Goal: Task Accomplishment & Management: Manage account settings

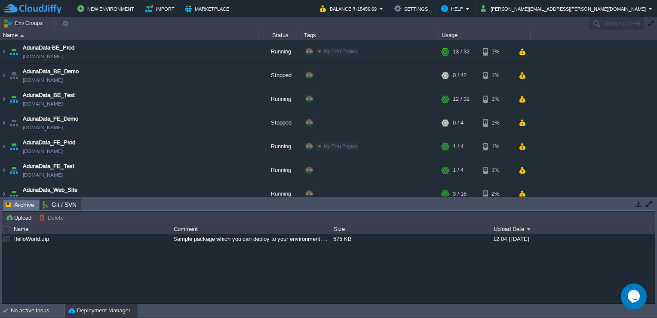
scroll to position [327, 0]
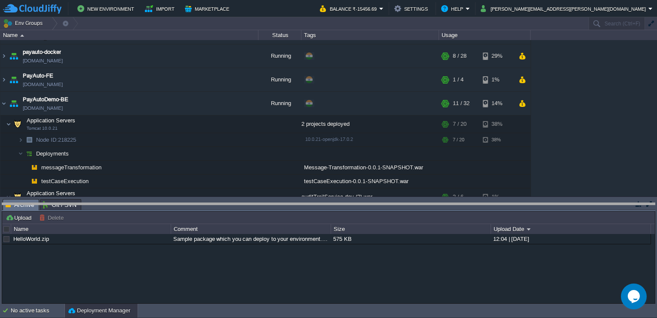
drag, startPoint x: 398, startPoint y: 203, endPoint x: 378, endPoint y: 340, distance: 137.9
click at [378, 317] on html "New Environment Import Marketplace Bonus ₹0.00 Upgrade Account Balance ₹-15456.…" at bounding box center [328, 159] width 657 height 318
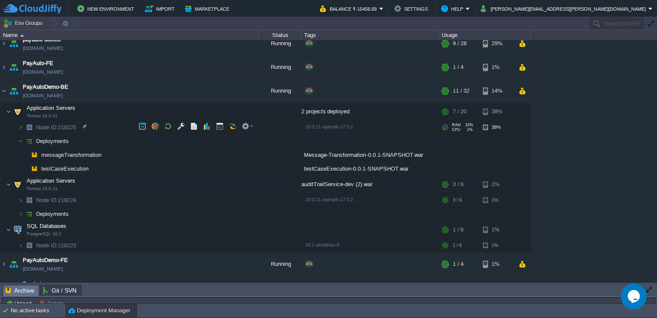
scroll to position [337, 0]
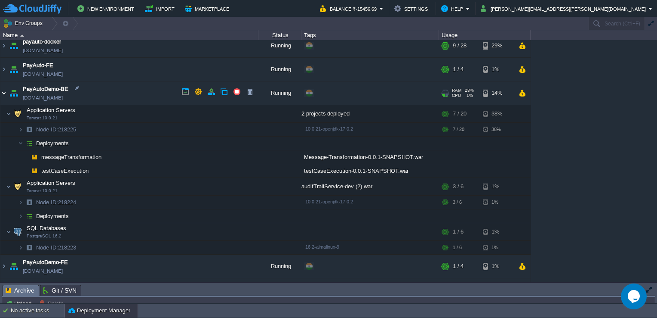
click at [2, 85] on img at bounding box center [3, 92] width 7 height 23
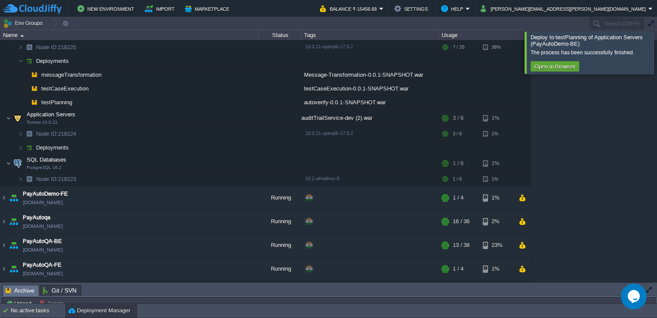
scroll to position [403, 0]
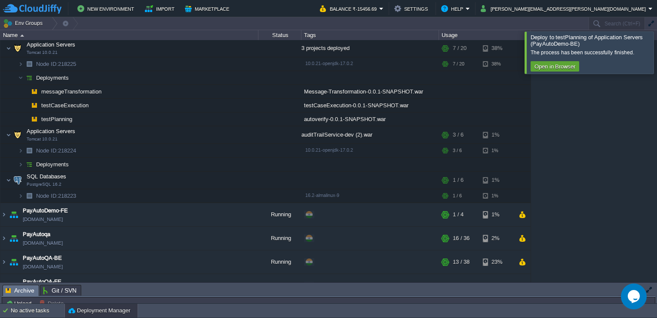
click at [657, 49] on div at bounding box center [668, 52] width 0 height 42
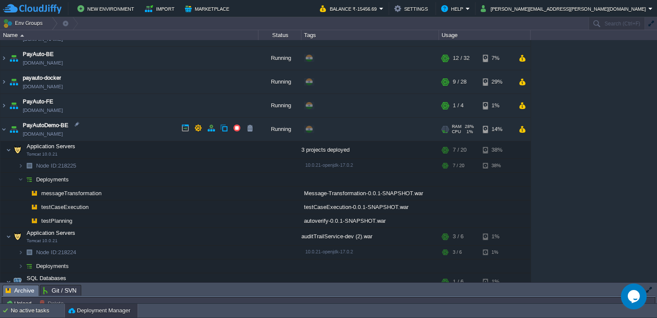
scroll to position [299, 0]
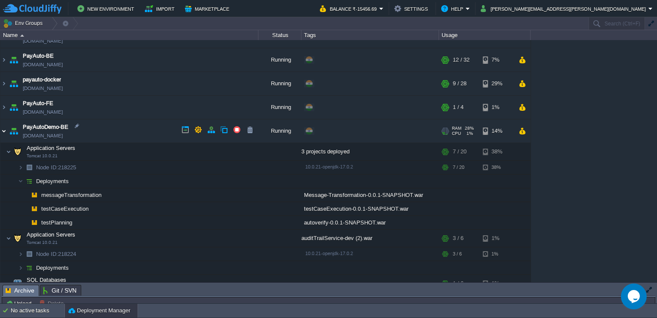
click at [1, 128] on img at bounding box center [3, 130] width 7 height 23
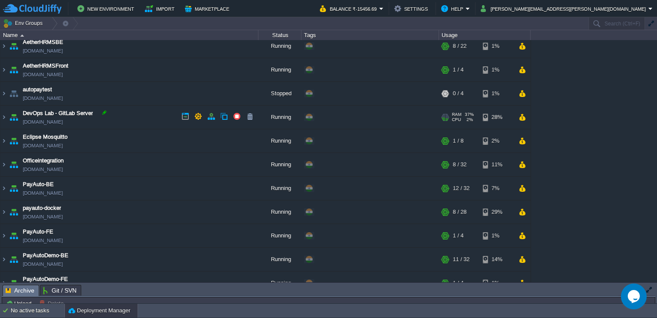
scroll to position [172, 0]
click at [1, 161] on img at bounding box center [3, 163] width 7 height 23
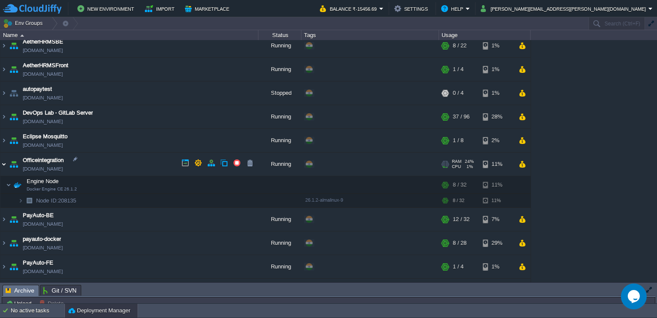
click at [1, 161] on img at bounding box center [3, 163] width 7 height 23
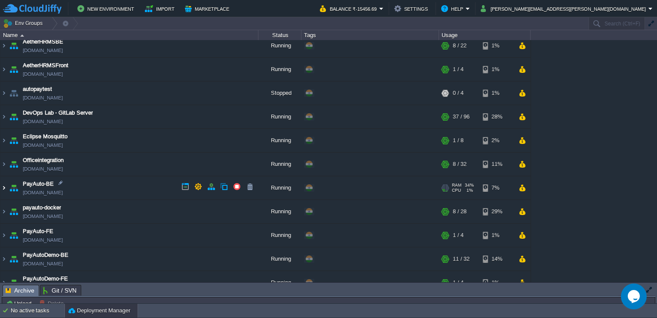
click at [3, 188] on img at bounding box center [3, 187] width 7 height 23
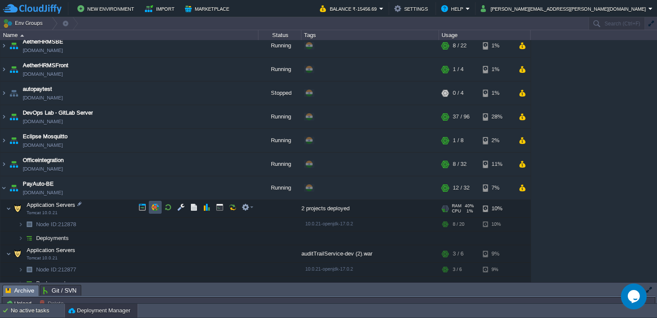
click at [152, 207] on button "button" at bounding box center [155, 207] width 8 height 8
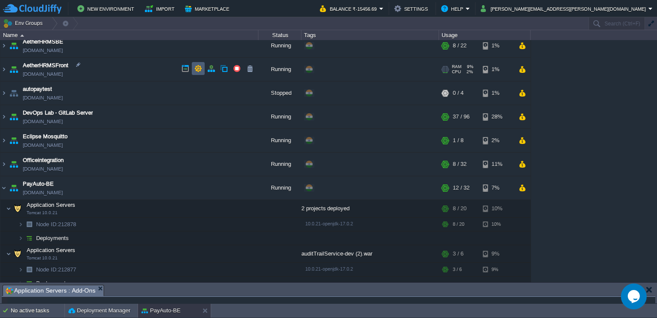
drag, startPoint x: 154, startPoint y: 284, endPoint x: 198, endPoint y: 71, distance: 216.5
click at [198, 71] on div "Env Groups Search (Ctrl+F) auto-gen Name Status Tags Usage AdunaData-BE_Prod [D…" at bounding box center [328, 160] width 657 height 286
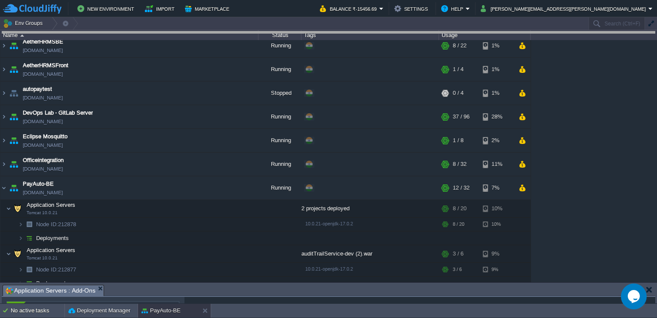
drag, startPoint x: 148, startPoint y: 290, endPoint x: 174, endPoint y: 18, distance: 273.1
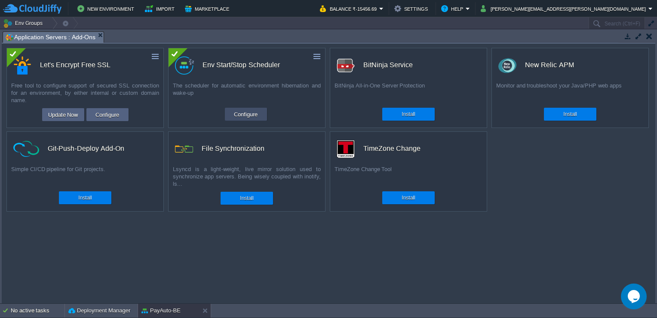
click at [256, 120] on td "Configure" at bounding box center [246, 114] width 42 height 13
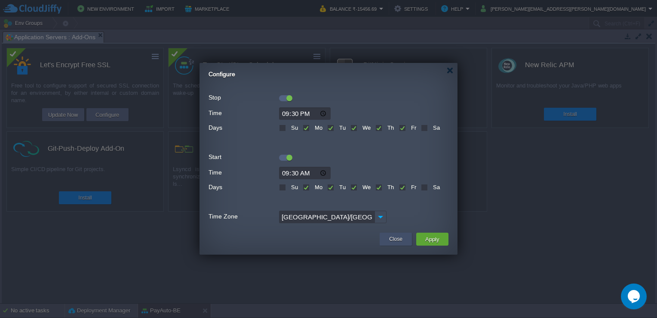
click at [397, 240] on button "Close" at bounding box center [395, 239] width 13 height 9
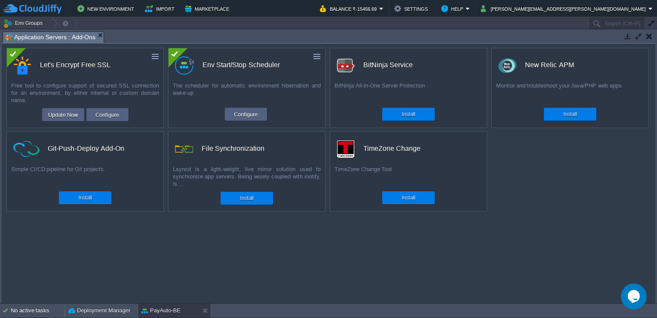
click at [649, 34] on button "button" at bounding box center [650, 36] width 6 height 8
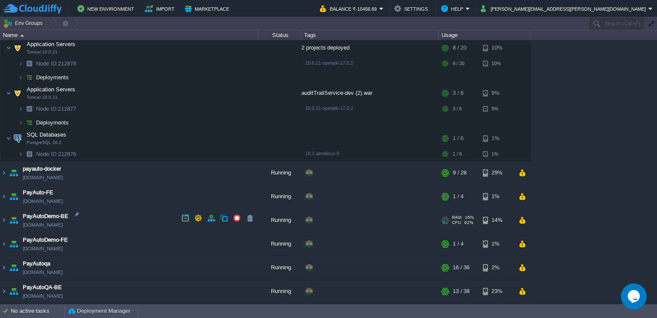
scroll to position [332, 0]
click at [1, 176] on img at bounding box center [3, 172] width 7 height 23
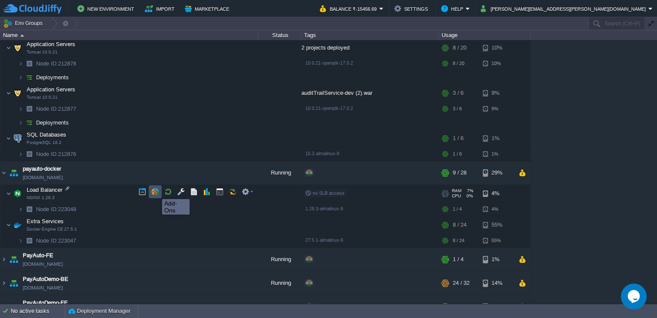
click at [156, 191] on button "button" at bounding box center [155, 192] width 8 height 8
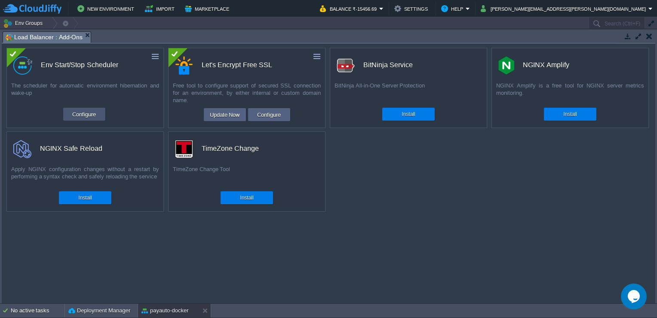
click at [90, 112] on button "Configure" at bounding box center [84, 114] width 29 height 10
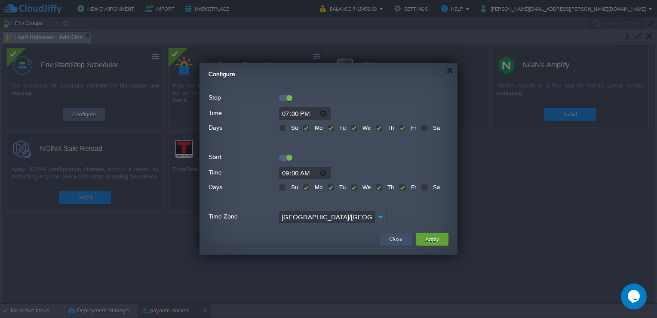
click at [394, 239] on button "Close" at bounding box center [395, 239] width 13 height 9
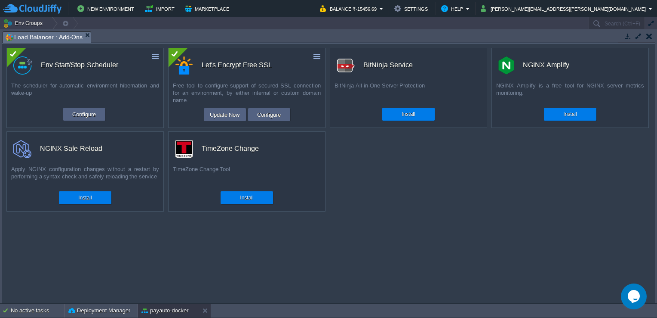
click at [649, 34] on button "button" at bounding box center [650, 36] width 6 height 8
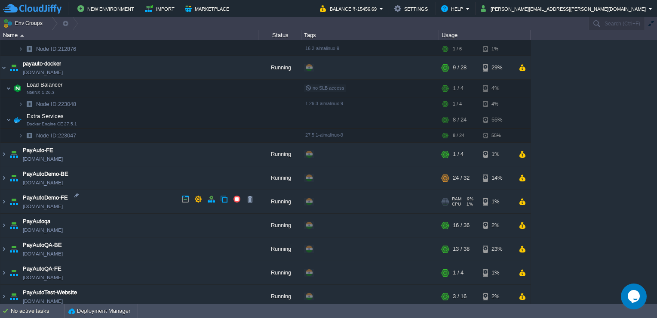
scroll to position [450, 0]
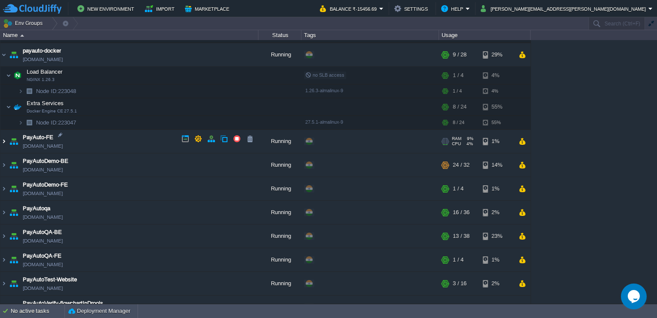
click at [4, 136] on img at bounding box center [3, 141] width 7 height 23
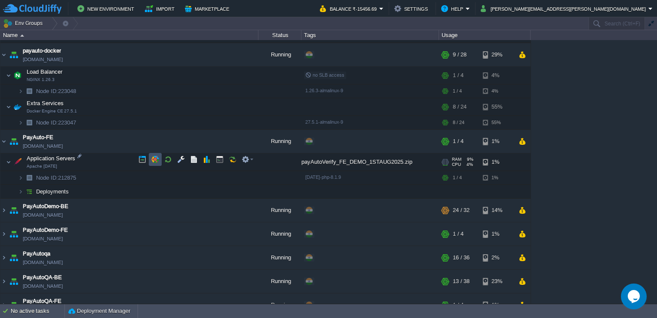
click at [155, 157] on button "button" at bounding box center [155, 159] width 8 height 8
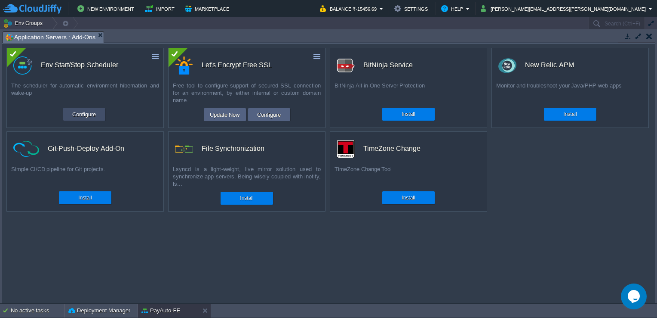
click at [84, 117] on button "Configure" at bounding box center [84, 114] width 29 height 10
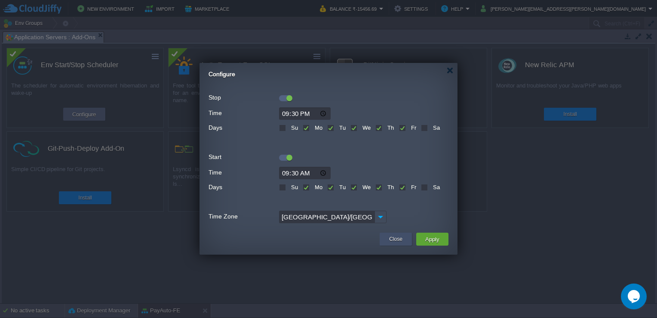
click at [394, 236] on button "Close" at bounding box center [395, 239] width 13 height 9
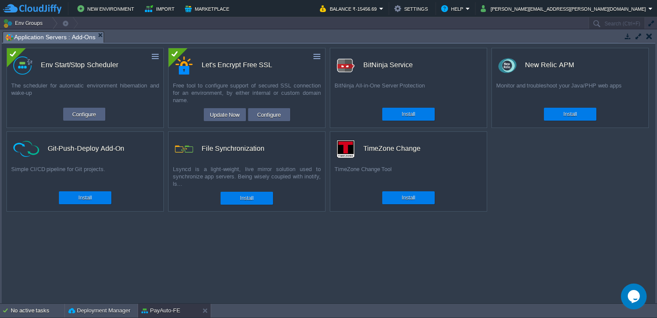
click at [650, 37] on button "button" at bounding box center [650, 36] width 6 height 8
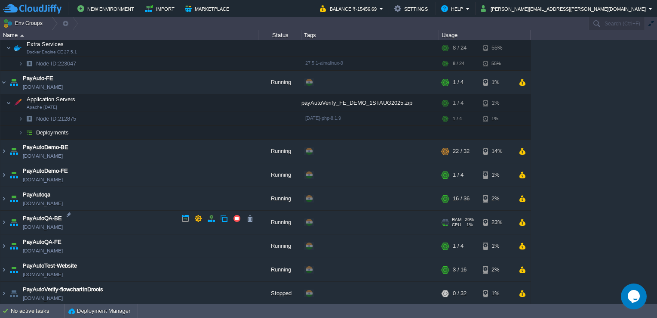
scroll to position [550, 0]
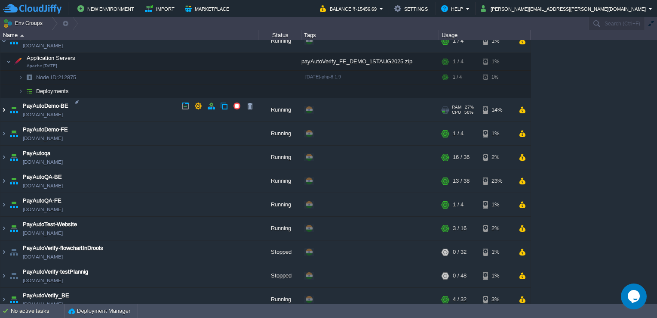
click at [3, 111] on img at bounding box center [3, 109] width 7 height 23
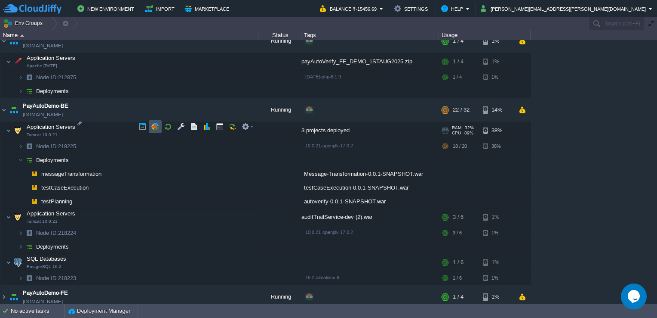
click at [155, 125] on button "button" at bounding box center [155, 127] width 8 height 8
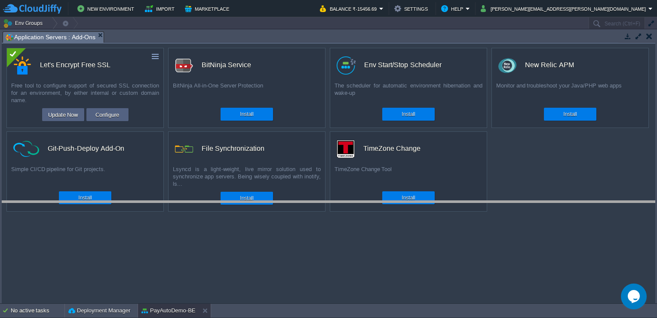
drag, startPoint x: 213, startPoint y: 39, endPoint x: 183, endPoint y: 219, distance: 182.9
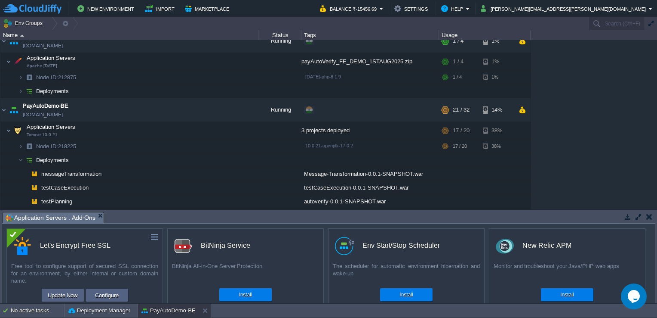
click at [647, 215] on button "button" at bounding box center [650, 217] width 6 height 8
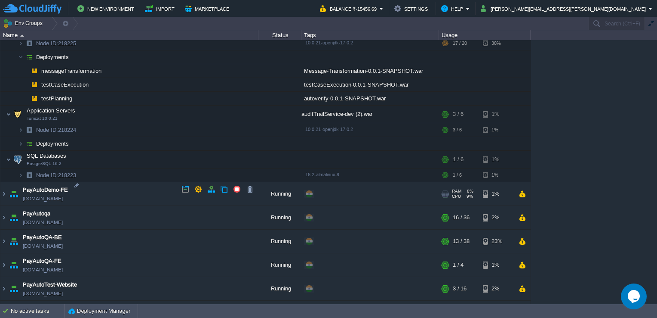
scroll to position [662, 0]
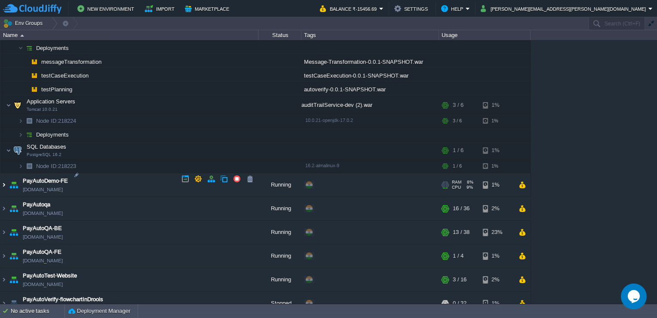
click at [3, 178] on img at bounding box center [3, 184] width 7 height 23
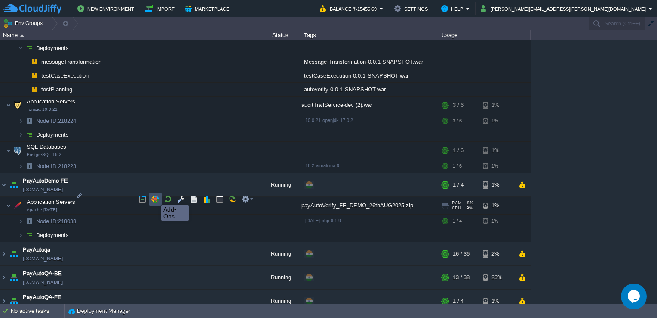
click at [155, 197] on button "button" at bounding box center [155, 199] width 8 height 8
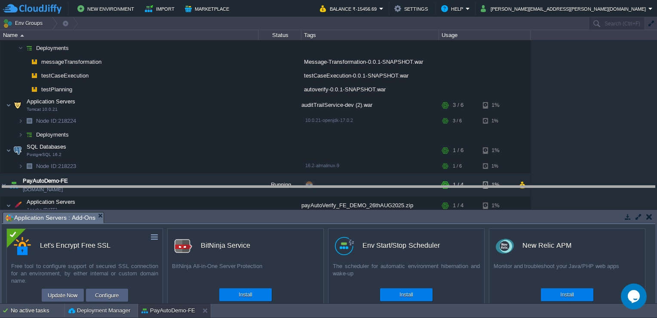
drag, startPoint x: 217, startPoint y: 218, endPoint x: 232, endPoint y: 138, distance: 81.9
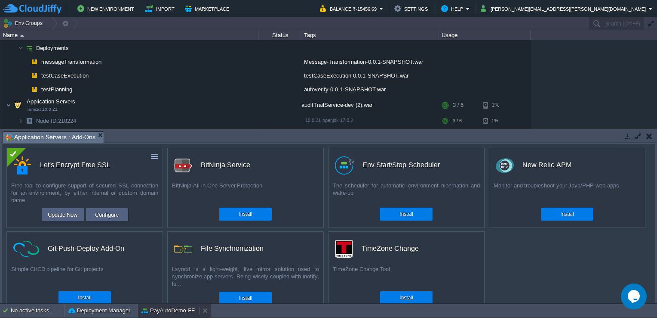
click at [160, 313] on button "PayAutoDemo-FE" at bounding box center [169, 310] width 54 height 9
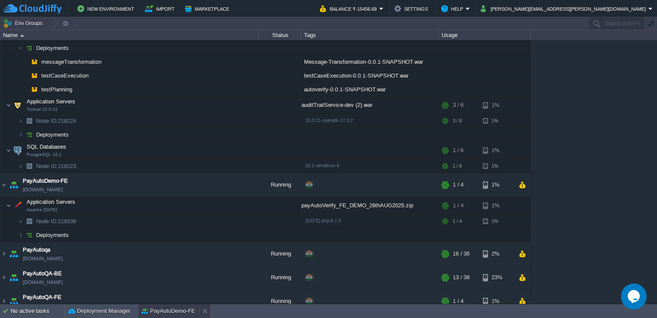
click at [160, 313] on button "PayAutoDemo-FE" at bounding box center [169, 310] width 54 height 9
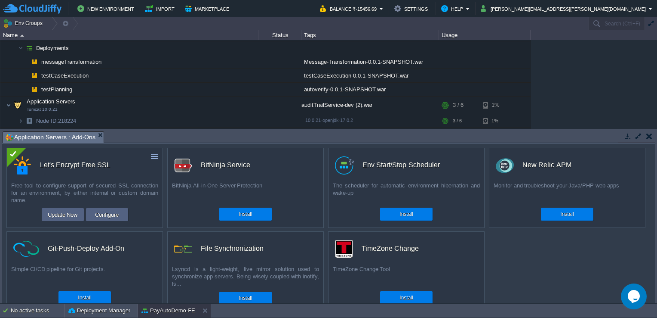
click at [649, 136] on button "button" at bounding box center [650, 136] width 6 height 8
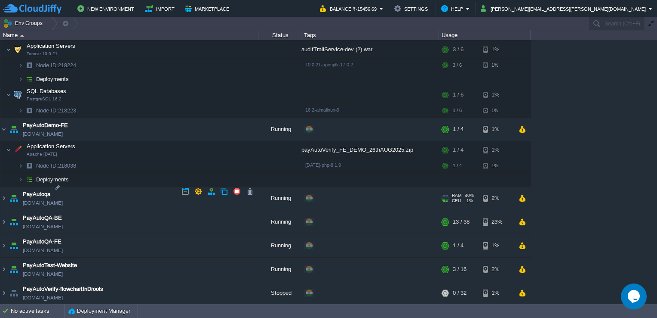
scroll to position [755, 0]
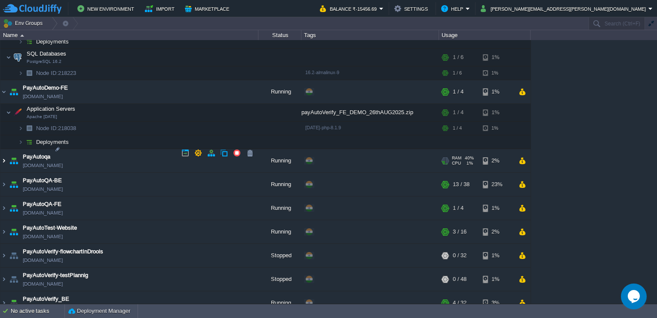
click at [1, 151] on img at bounding box center [3, 160] width 7 height 23
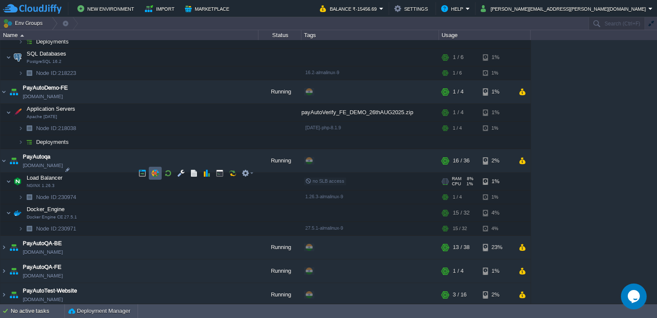
click at [157, 173] on button "button" at bounding box center [155, 173] width 8 height 8
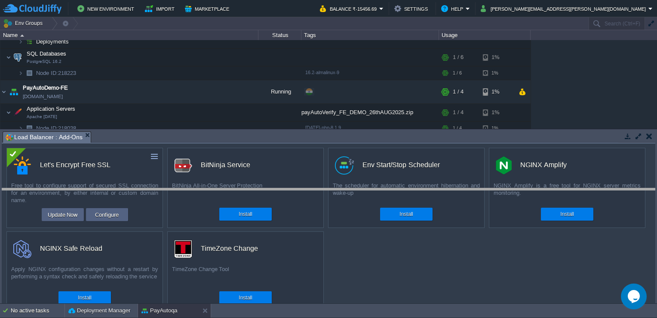
drag, startPoint x: 401, startPoint y: 139, endPoint x: 395, endPoint y: 206, distance: 67.4
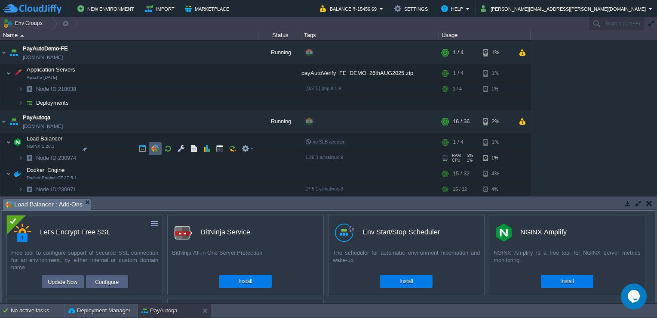
scroll to position [795, 0]
click at [650, 200] on button "button" at bounding box center [650, 203] width 6 height 8
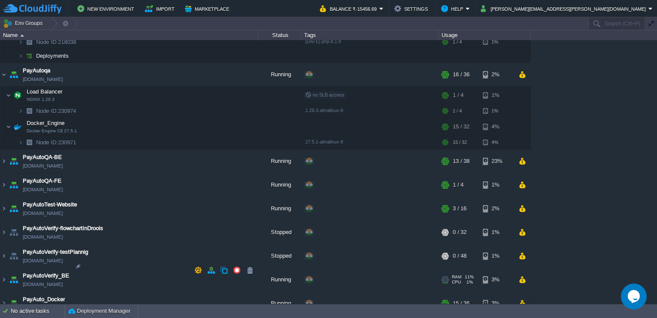
scroll to position [871, 0]
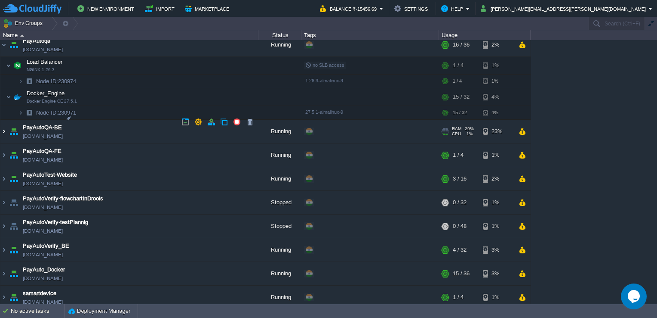
click at [3, 125] on img at bounding box center [3, 131] width 7 height 23
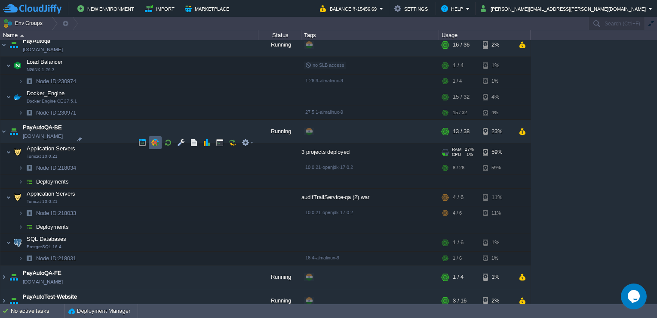
click at [159, 142] on td at bounding box center [155, 142] width 13 height 13
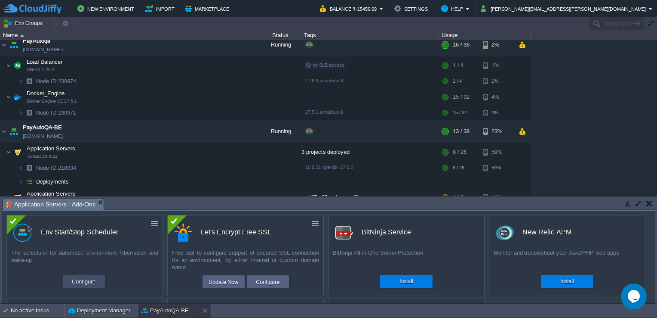
click at [85, 283] on button "Configure" at bounding box center [83, 281] width 29 height 10
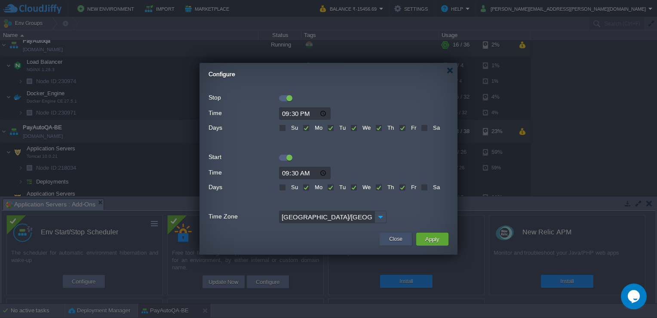
click at [403, 241] on div "Close" at bounding box center [395, 238] width 19 height 13
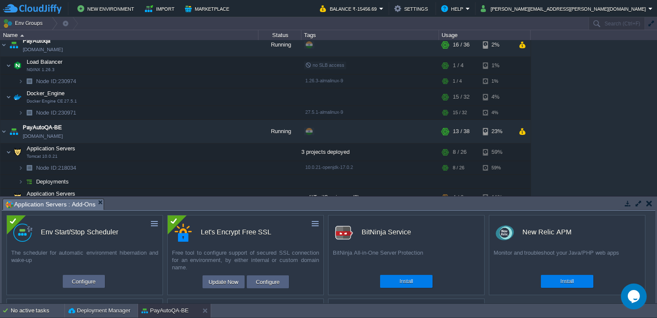
click at [648, 202] on button "button" at bounding box center [650, 203] width 6 height 8
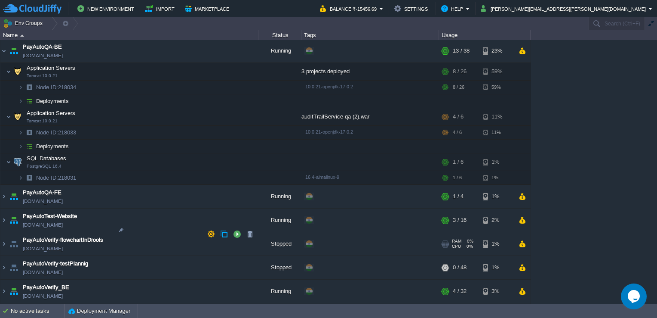
scroll to position [953, 0]
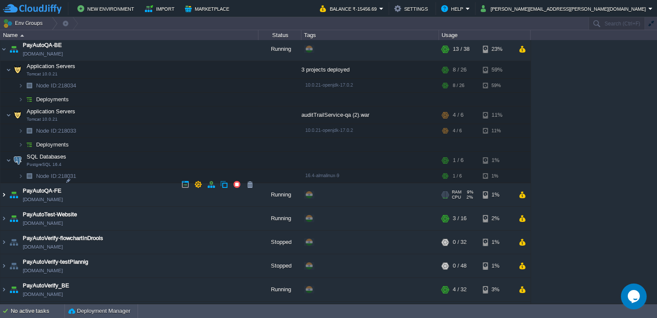
click at [0, 187] on img at bounding box center [3, 194] width 7 height 23
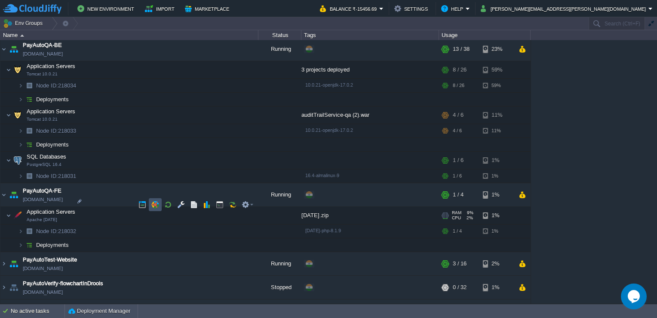
click at [151, 205] on button "button" at bounding box center [155, 205] width 8 height 8
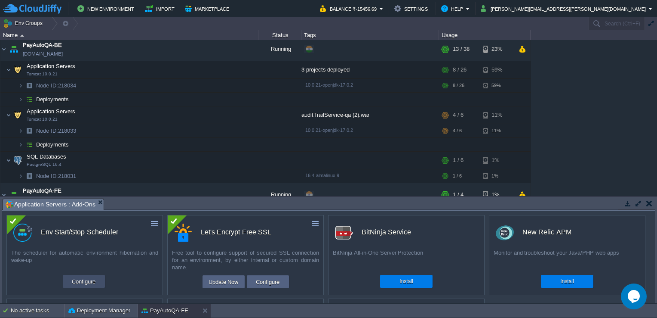
click at [90, 280] on button "Configure" at bounding box center [83, 281] width 29 height 10
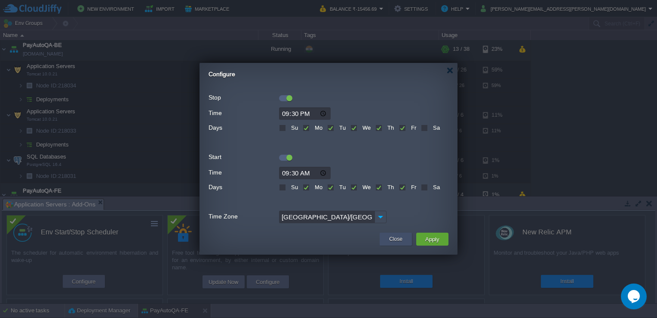
click at [395, 237] on button "Close" at bounding box center [395, 239] width 13 height 9
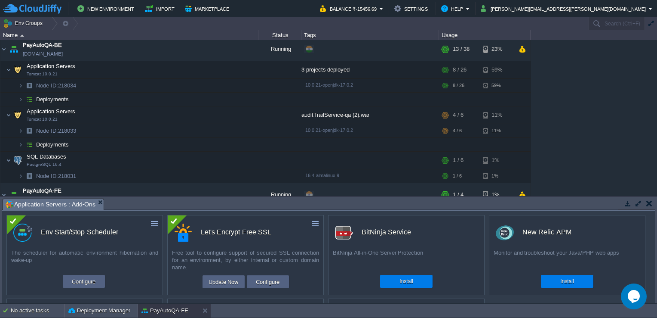
click at [648, 204] on button "button" at bounding box center [650, 203] width 6 height 8
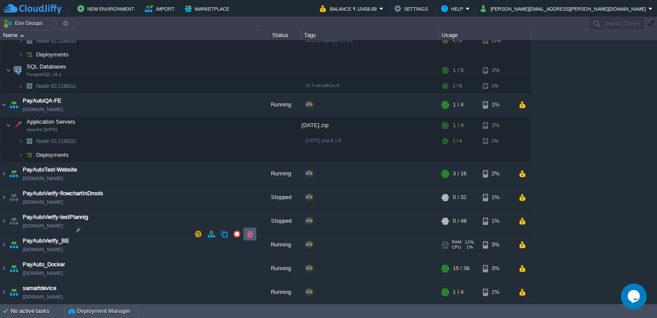
scroll to position [1046, 0]
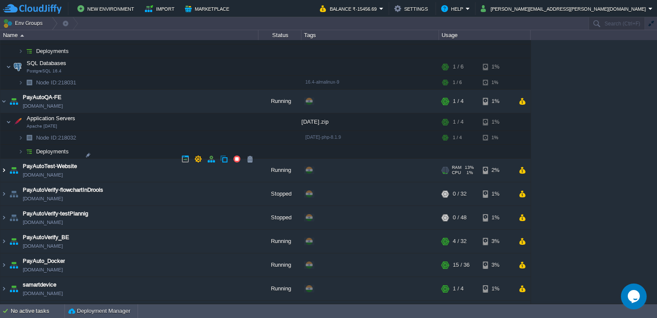
click at [3, 163] on img at bounding box center [3, 169] width 7 height 23
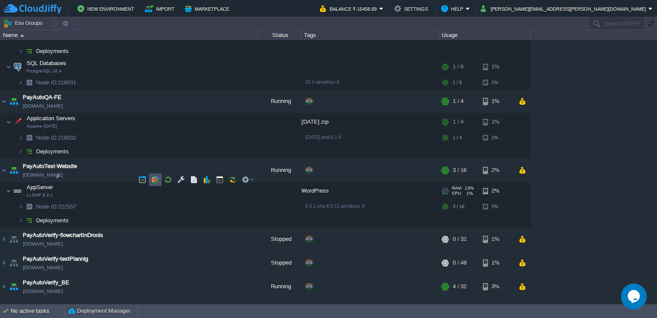
click at [156, 182] on button "button" at bounding box center [155, 180] width 8 height 8
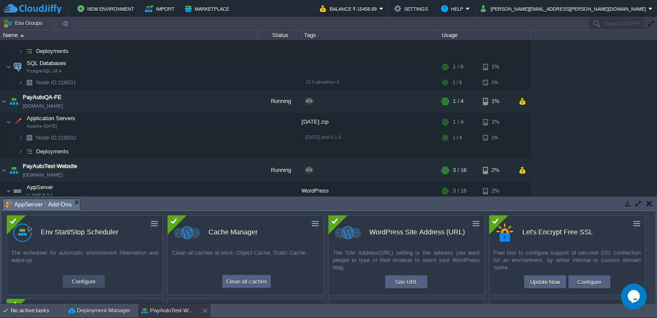
click at [91, 282] on button "Configure" at bounding box center [83, 281] width 29 height 10
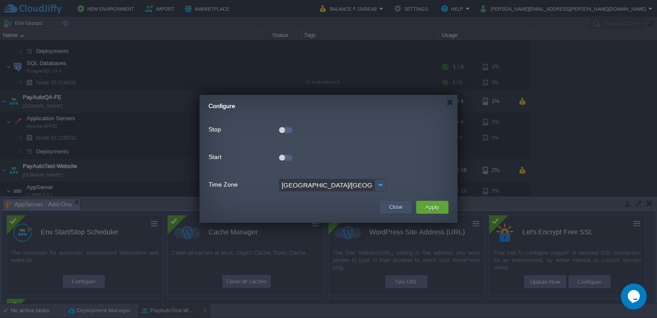
click at [400, 206] on button "Close" at bounding box center [395, 207] width 13 height 9
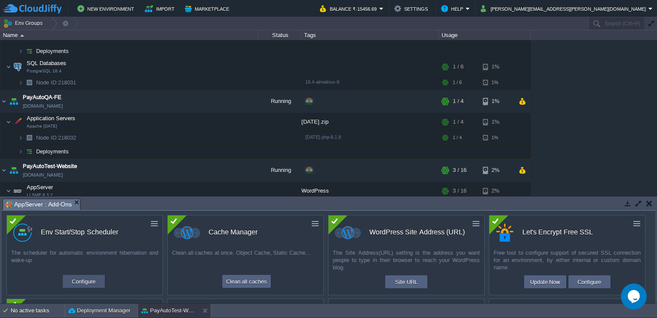
click at [86, 281] on button "Configure" at bounding box center [83, 281] width 29 height 10
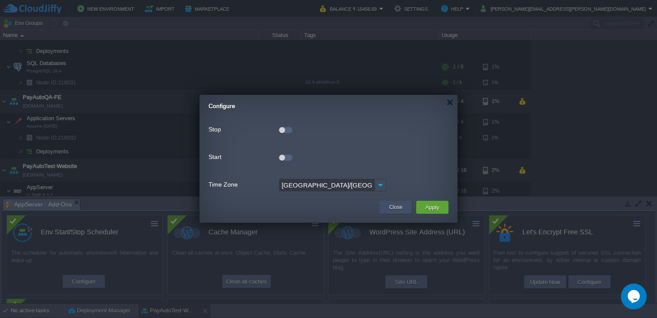
click at [401, 204] on button "Close" at bounding box center [395, 207] width 13 height 9
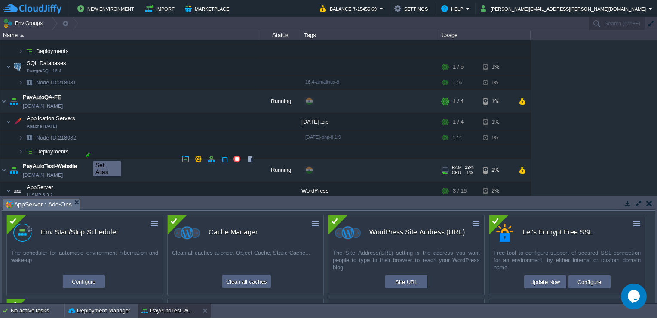
click at [86, 153] on div at bounding box center [88, 155] width 8 height 8
click at [107, 168] on td "PayAutoTest-Website [DOMAIN_NAME]" at bounding box center [129, 170] width 258 height 24
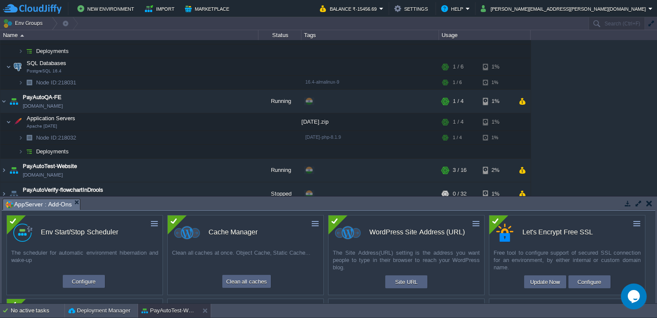
click at [651, 201] on button "button" at bounding box center [650, 203] width 6 height 8
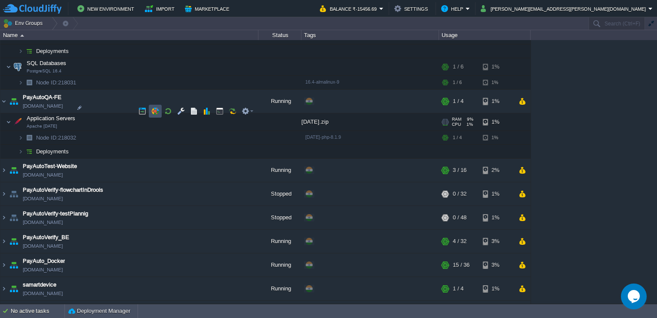
click at [151, 112] on button "button" at bounding box center [155, 111] width 8 height 8
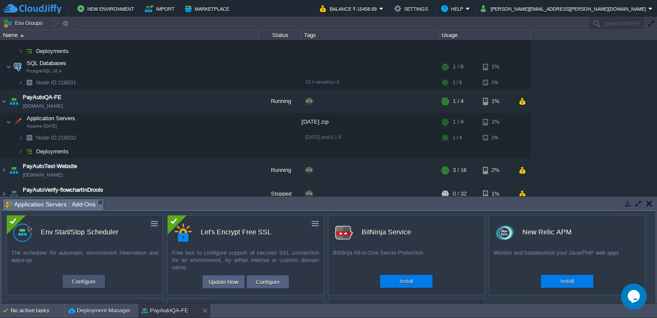
click at [77, 281] on button "Configure" at bounding box center [83, 281] width 29 height 10
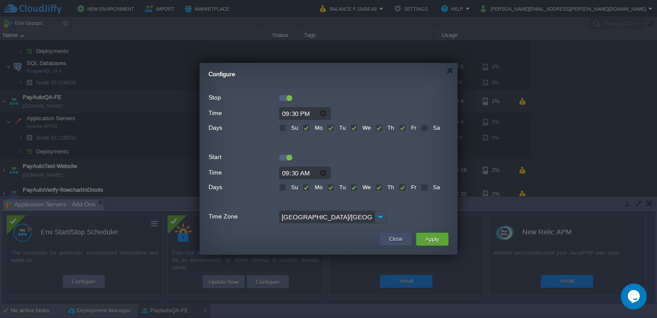
click at [392, 238] on button "Close" at bounding box center [395, 239] width 13 height 9
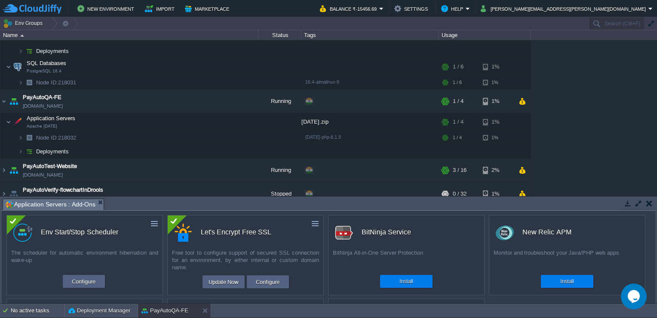
click at [649, 204] on button "button" at bounding box center [650, 203] width 6 height 8
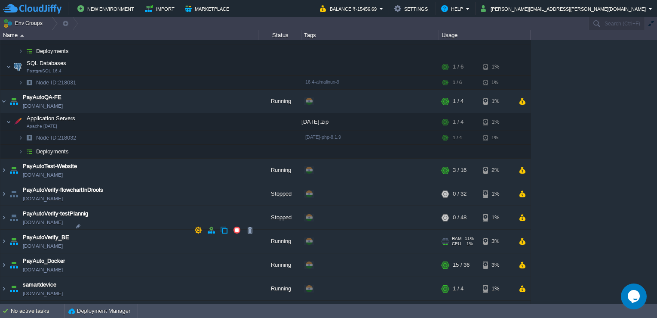
scroll to position [1055, 0]
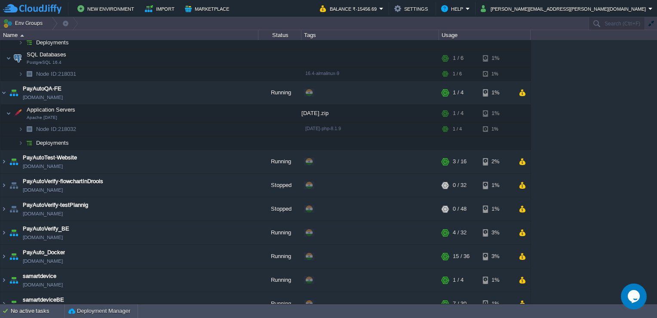
click at [0, 219] on html "New Environment Import Marketplace Bonus ₹0.00 Upgrade Account Balance ₹-15456.…" at bounding box center [328, 159] width 657 height 318
click at [2, 221] on img at bounding box center [3, 232] width 7 height 23
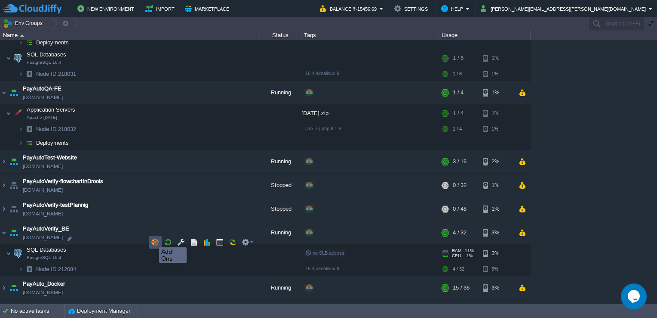
click at [153, 239] on button "button" at bounding box center [155, 242] width 8 height 8
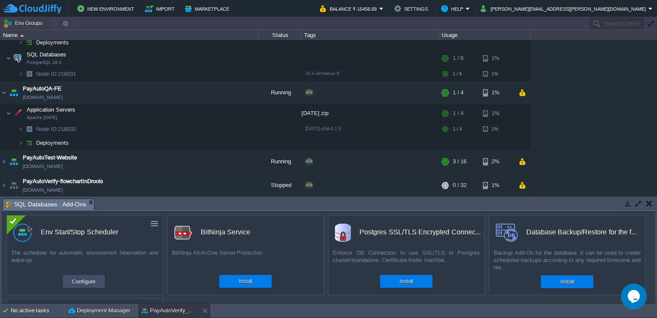
click at [83, 281] on button "Configure" at bounding box center [83, 281] width 29 height 10
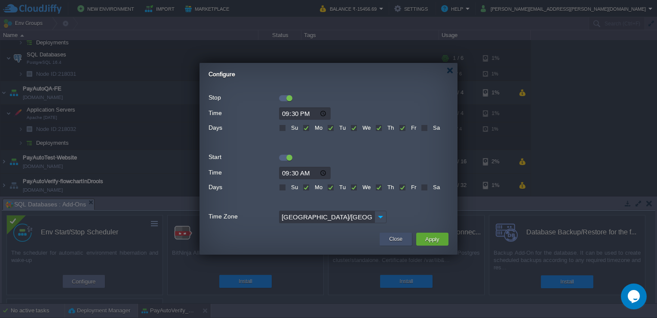
click at [396, 233] on div "Close" at bounding box center [395, 238] width 19 height 13
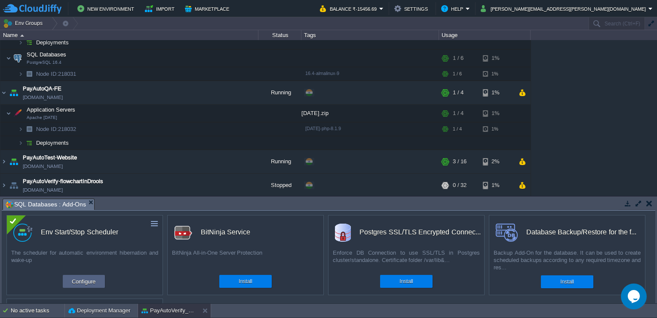
click at [648, 200] on button "button" at bounding box center [650, 203] width 6 height 8
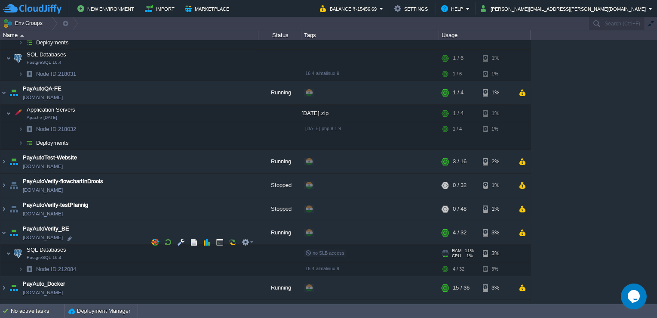
scroll to position [1086, 0]
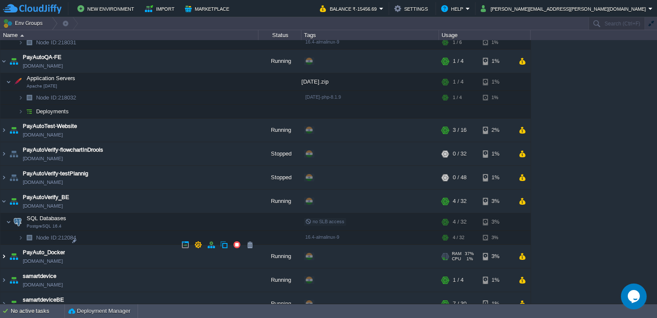
click at [0, 244] on img at bounding box center [3, 255] width 7 height 23
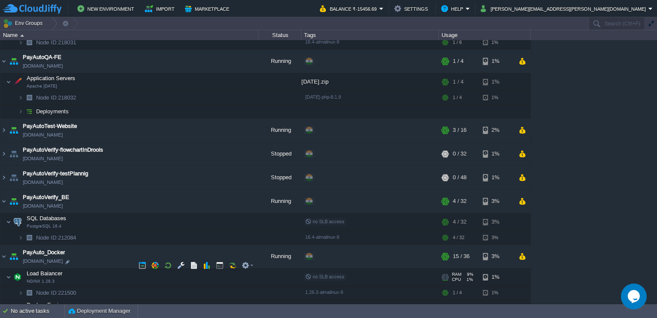
scroll to position [1148, 0]
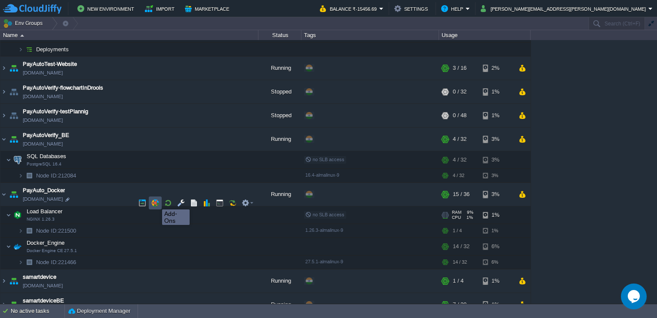
click at [156, 201] on button "button" at bounding box center [155, 203] width 8 height 8
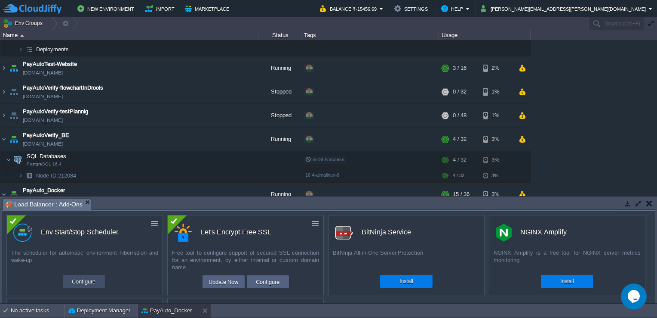
click at [86, 282] on button "Configure" at bounding box center [83, 281] width 29 height 10
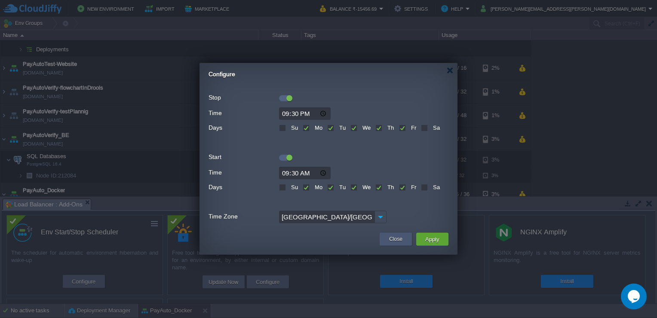
click at [388, 238] on div "Close" at bounding box center [395, 238] width 19 height 13
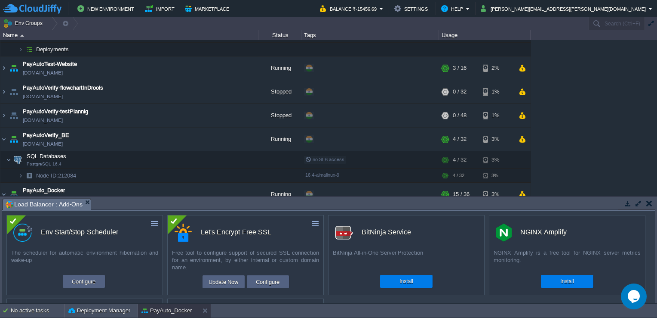
click at [649, 202] on button "button" at bounding box center [650, 203] width 6 height 8
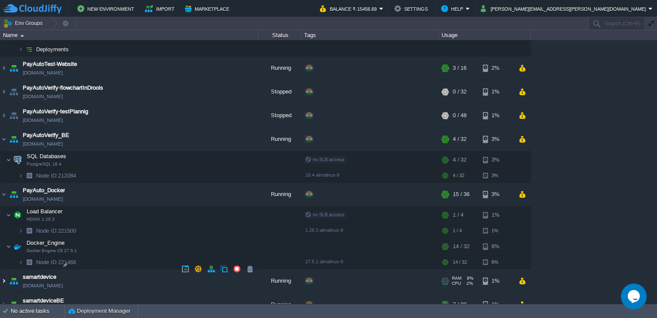
click at [1, 270] on img at bounding box center [3, 280] width 7 height 23
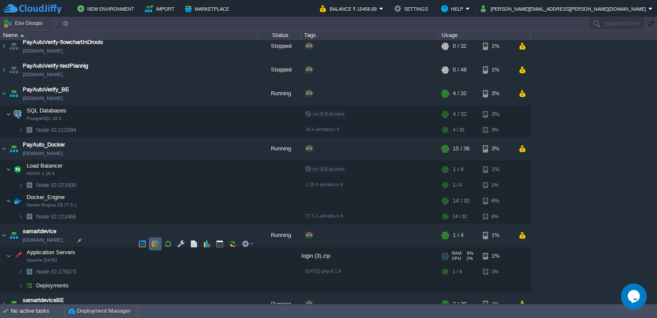
click at [160, 243] on td at bounding box center [155, 243] width 13 height 13
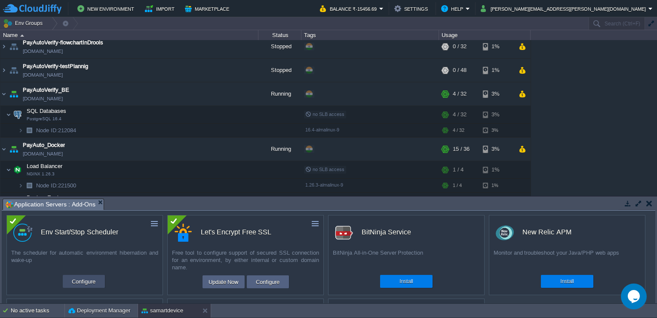
click at [93, 278] on button "Configure" at bounding box center [83, 281] width 29 height 10
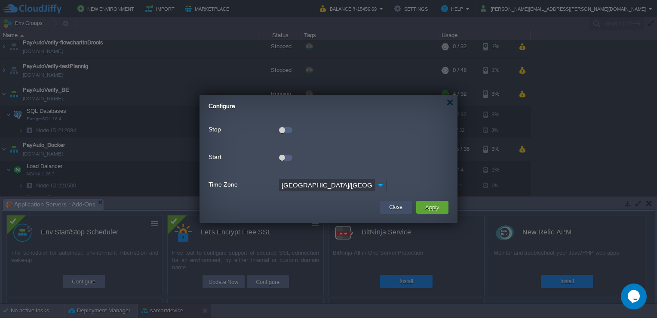
click at [395, 203] on button "Close" at bounding box center [395, 207] width 13 height 9
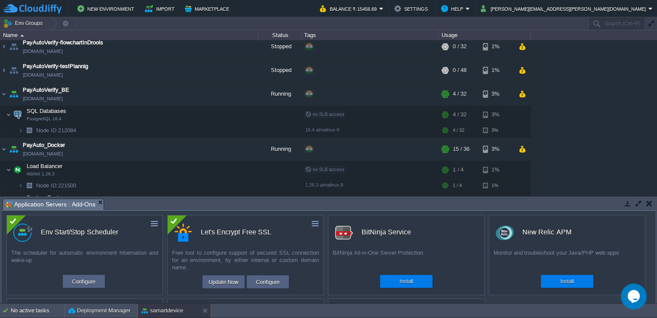
click at [651, 200] on button "button" at bounding box center [650, 203] width 6 height 8
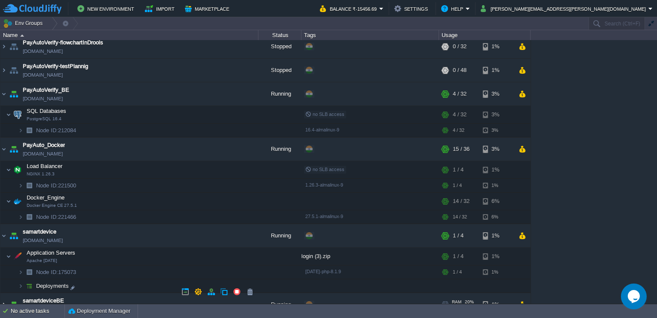
click at [1, 293] on img at bounding box center [3, 304] width 7 height 23
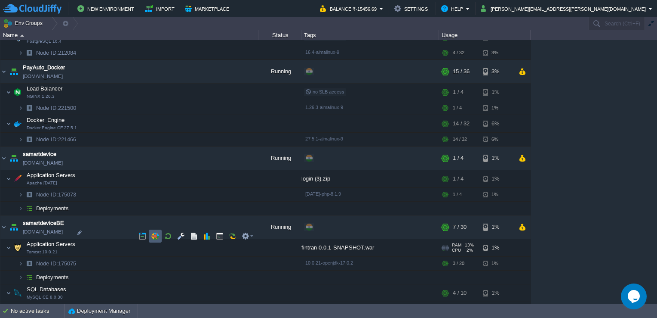
click at [158, 240] on td at bounding box center [155, 235] width 13 height 13
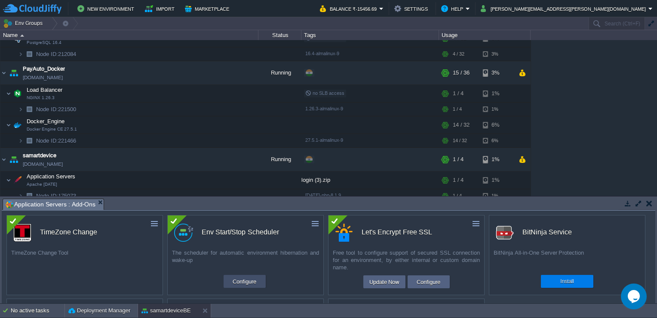
click at [244, 280] on button "Configure" at bounding box center [244, 281] width 29 height 10
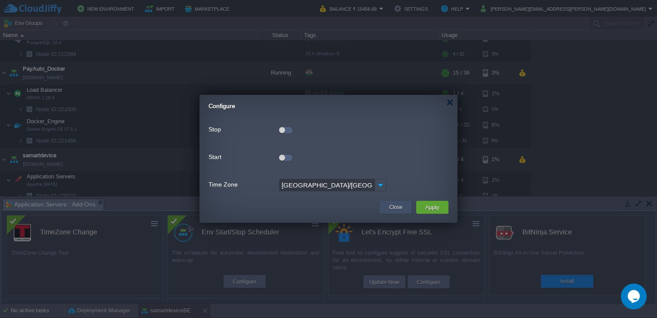
click at [403, 207] on div "Close" at bounding box center [395, 207] width 19 height 13
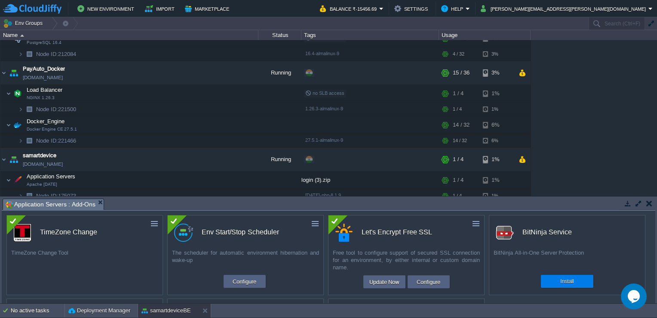
click at [647, 202] on button "button" at bounding box center [650, 203] width 6 height 8
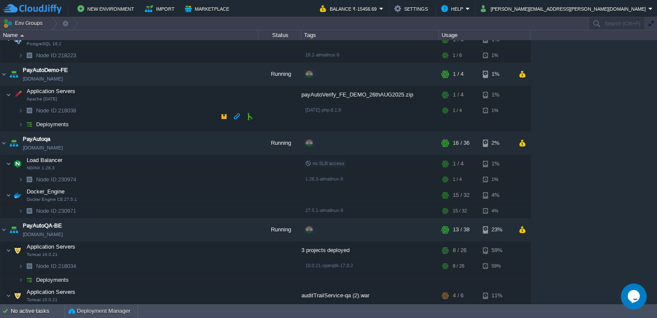
scroll to position [746, 0]
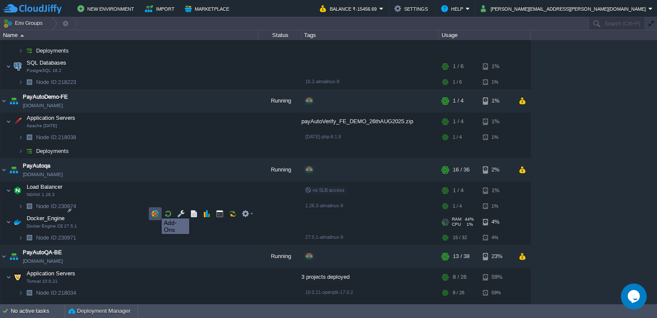
click at [155, 210] on button "button" at bounding box center [155, 214] width 8 height 8
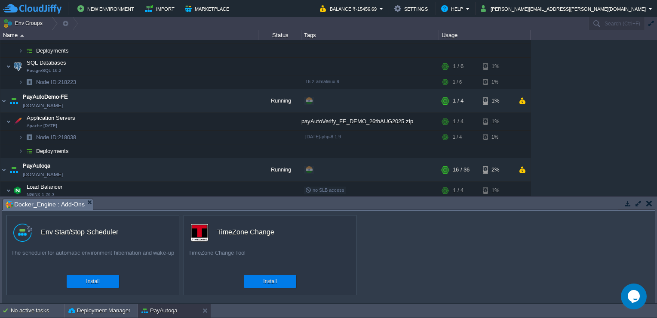
click at [651, 199] on button "button" at bounding box center [650, 203] width 6 height 8
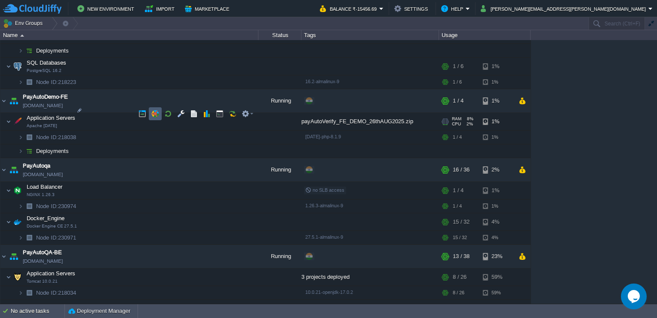
click at [156, 118] on td at bounding box center [155, 113] width 13 height 13
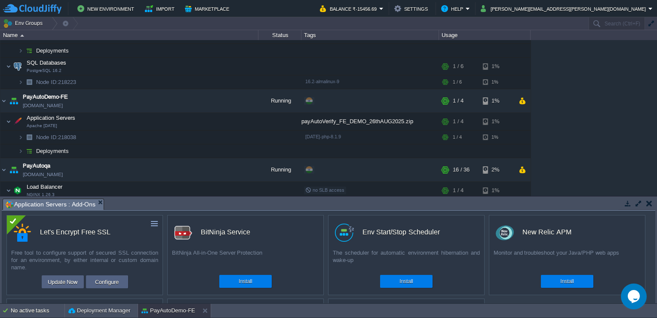
click at [652, 203] on button "button" at bounding box center [650, 203] width 6 height 8
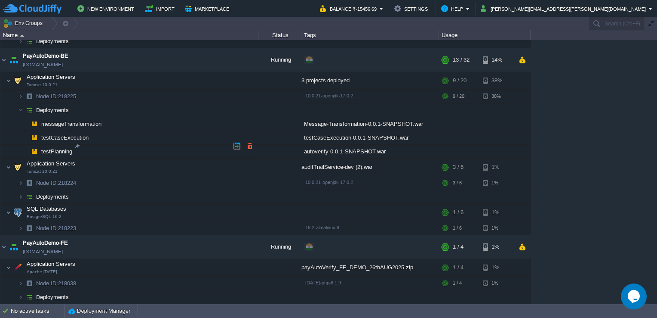
scroll to position [600, 0]
click at [155, 167] on td at bounding box center [155, 162] width 13 height 13
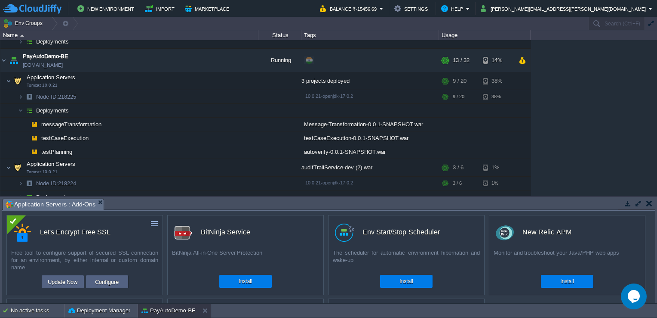
click at [648, 203] on button "button" at bounding box center [650, 203] width 6 height 8
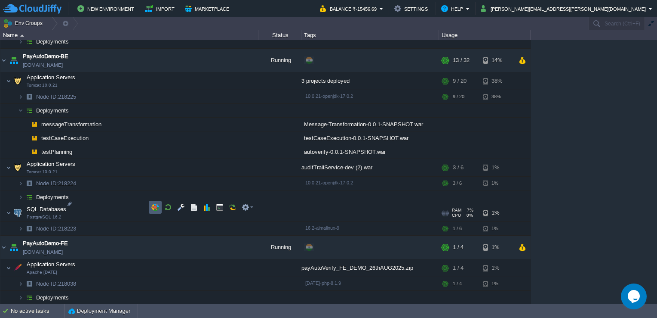
click at [160, 204] on td at bounding box center [155, 207] width 13 height 13
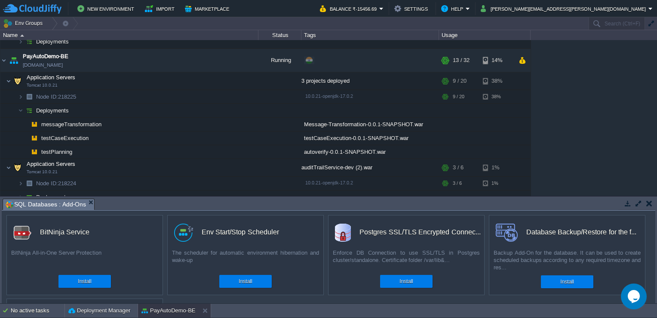
click at [651, 201] on button "button" at bounding box center [650, 203] width 6 height 8
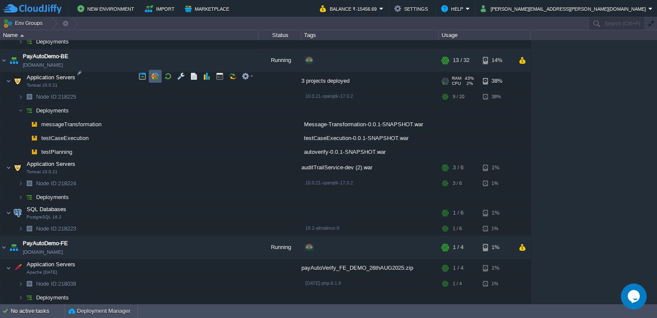
click at [159, 73] on td at bounding box center [155, 76] width 13 height 13
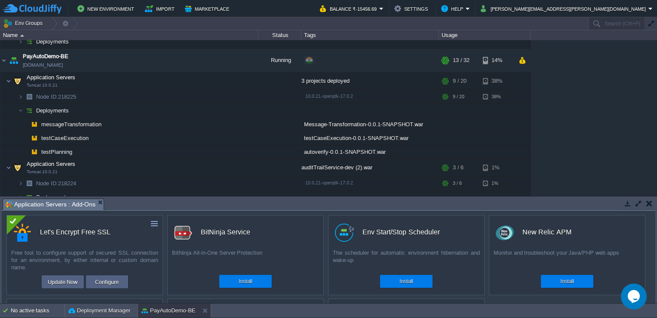
click at [652, 204] on button "button" at bounding box center [650, 203] width 6 height 8
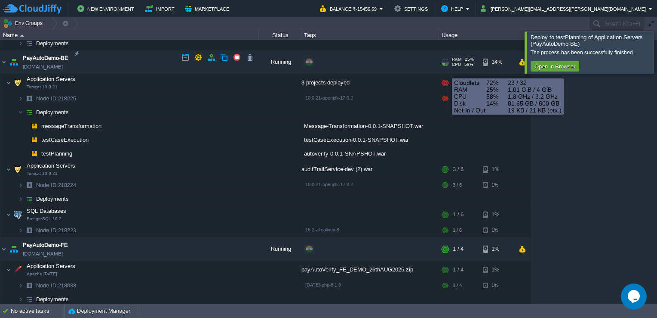
scroll to position [594, 0]
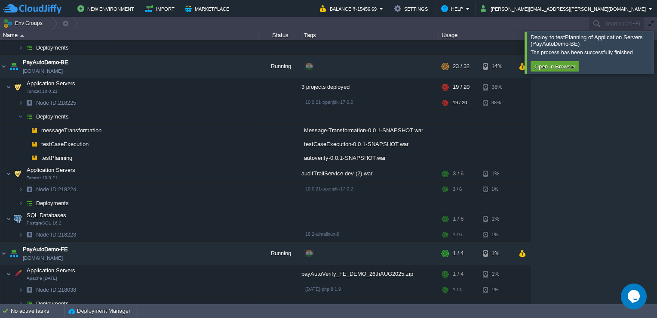
click at [657, 52] on div at bounding box center [668, 52] width 0 height 42
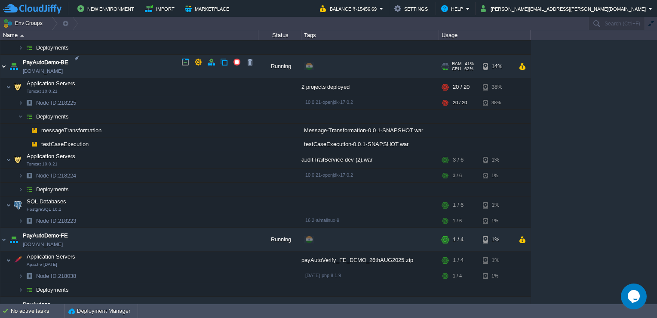
click at [0, 62] on img at bounding box center [3, 66] width 7 height 23
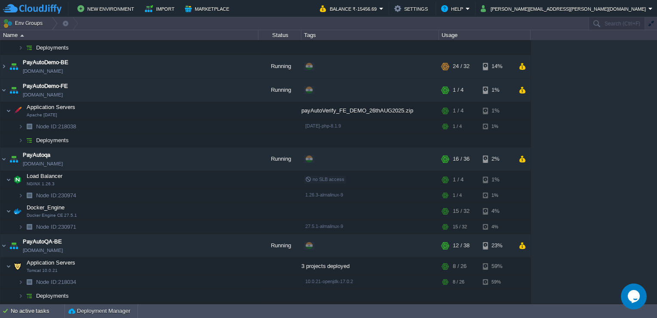
click at [0, 87] on html "New Environment Import Marketplace Bonus ₹0.00 Upgrade Account Balance ₹-15456.…" at bounding box center [328, 159] width 657 height 318
click at [2, 87] on img at bounding box center [3, 89] width 7 height 23
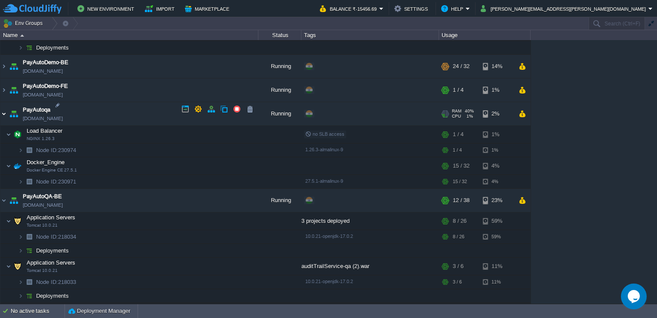
click at [3, 104] on img at bounding box center [3, 113] width 7 height 23
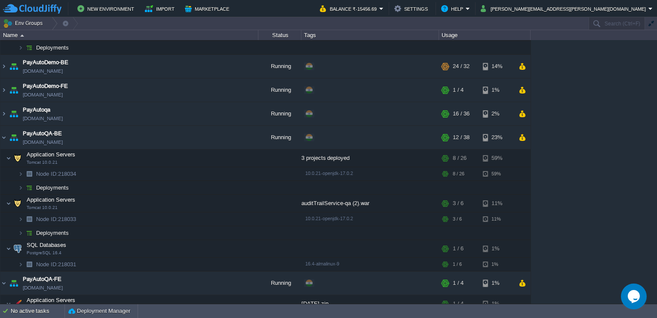
click at [0, 132] on table "AdunaData-BE_Prod [DOMAIN_NAME] Running My First Project Edit RAM 39% CPU 1% 13…" at bounding box center [265, 83] width 531 height 1275
click at [3, 131] on img at bounding box center [3, 137] width 7 height 23
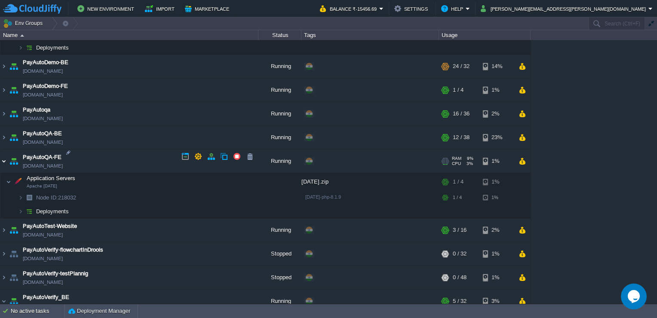
click at [6, 157] on img at bounding box center [3, 160] width 7 height 23
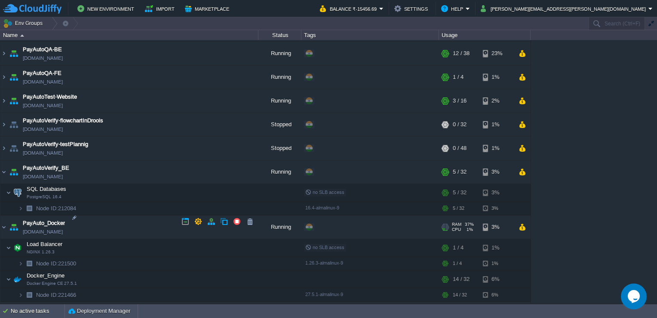
scroll to position [686, 0]
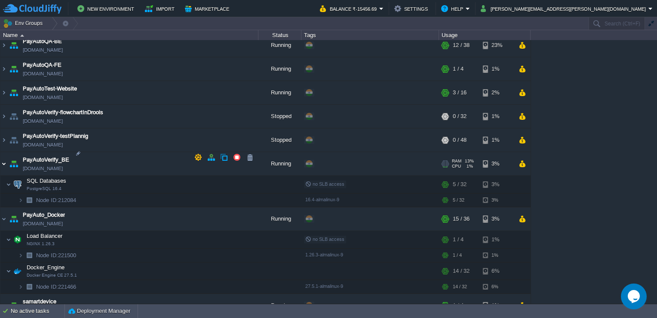
click at [2, 156] on img at bounding box center [3, 163] width 7 height 23
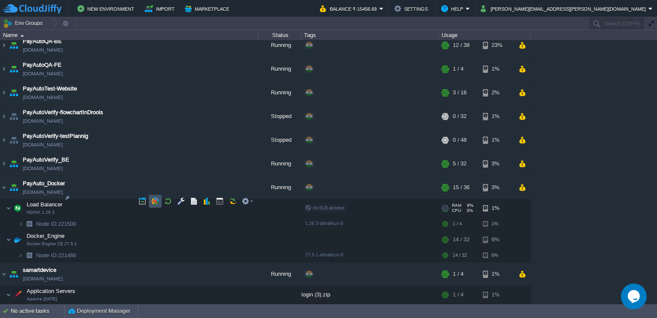
click at [157, 202] on button "button" at bounding box center [155, 201] width 8 height 8
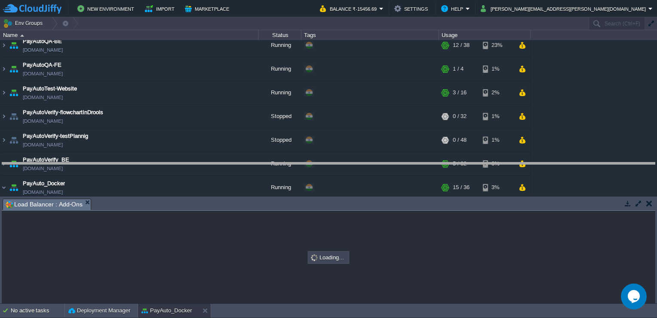
drag, startPoint x: 157, startPoint y: 202, endPoint x: 160, endPoint y: 164, distance: 38.1
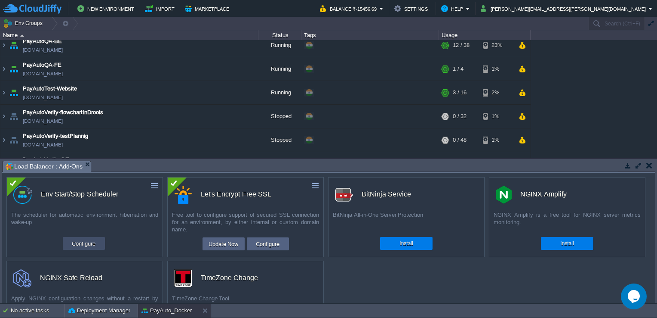
click at [71, 242] on button "Configure" at bounding box center [83, 243] width 29 height 10
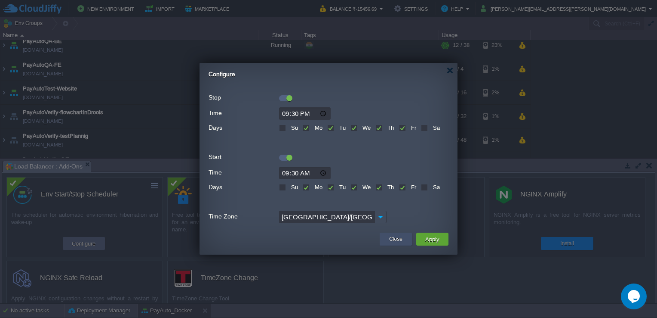
click at [399, 235] on button "Close" at bounding box center [395, 239] width 13 height 9
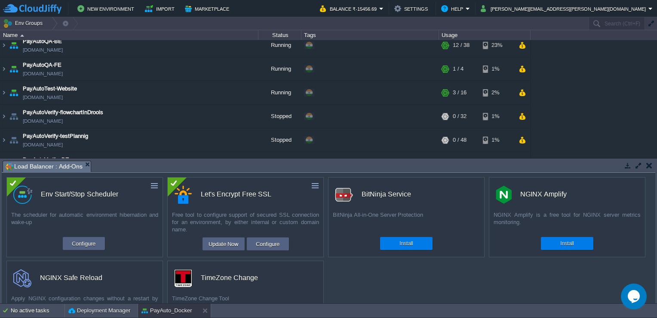
click at [647, 164] on button "button" at bounding box center [650, 165] width 6 height 8
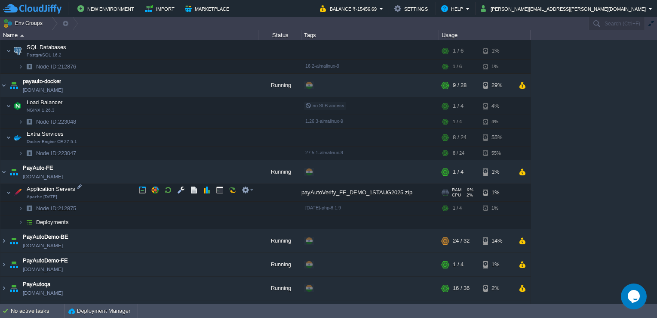
scroll to position [398, 0]
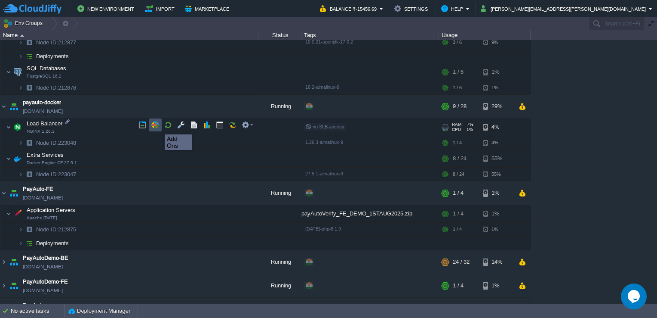
click at [158, 127] on button "button" at bounding box center [155, 125] width 8 height 8
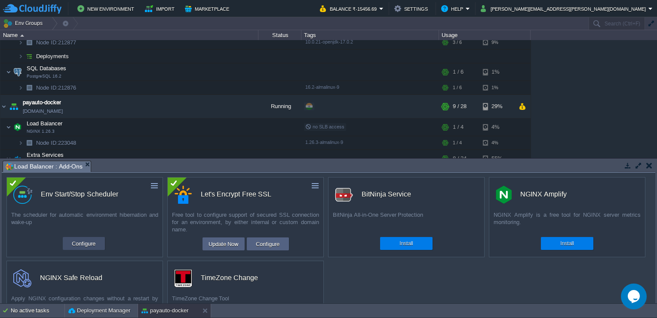
click at [93, 247] on button "Configure" at bounding box center [83, 243] width 29 height 10
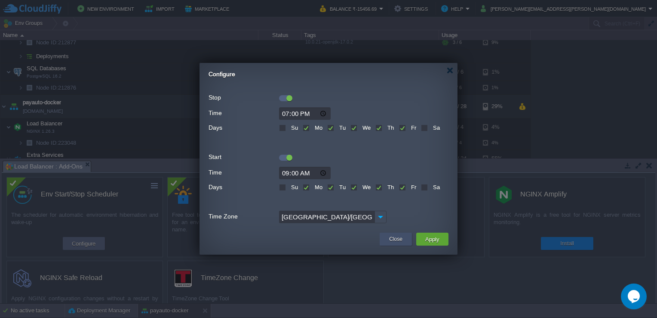
click at [397, 244] on div "Close" at bounding box center [395, 238] width 19 height 13
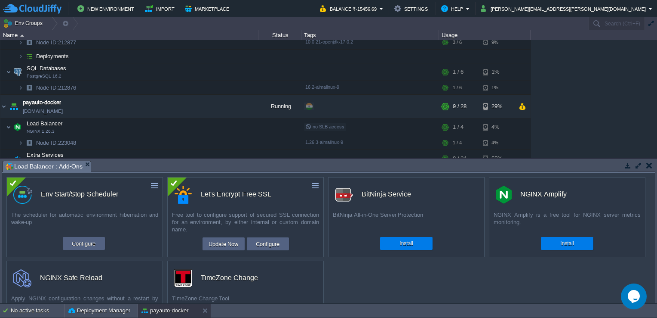
click at [651, 162] on button "button" at bounding box center [650, 165] width 6 height 8
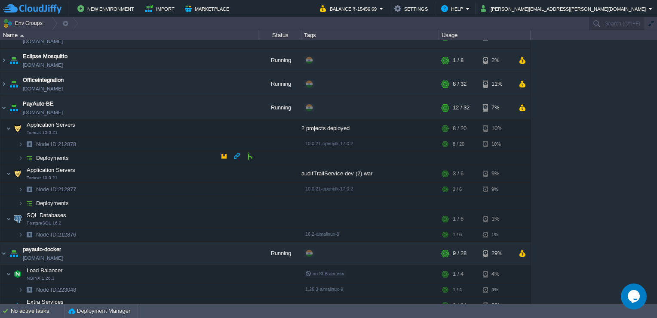
scroll to position [251, 0]
click at [158, 130] on button "button" at bounding box center [155, 128] width 8 height 8
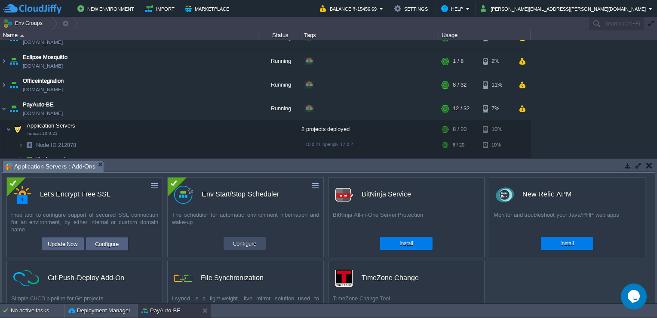
click at [261, 245] on td "Configure" at bounding box center [245, 243] width 42 height 13
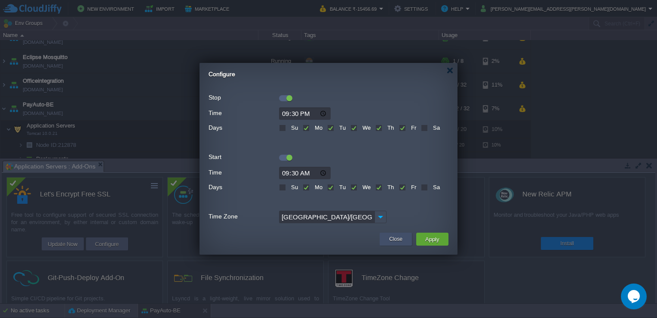
click at [387, 241] on div "Close" at bounding box center [395, 238] width 19 height 13
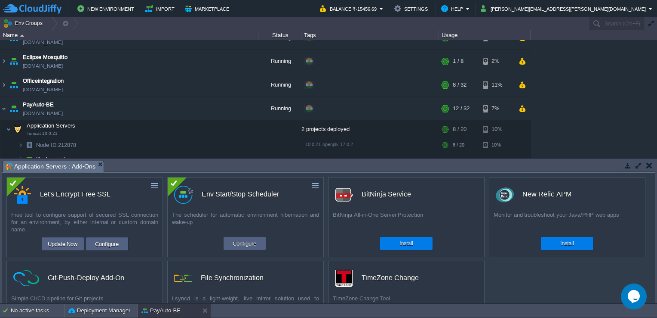
click at [650, 166] on button "button" at bounding box center [650, 165] width 6 height 8
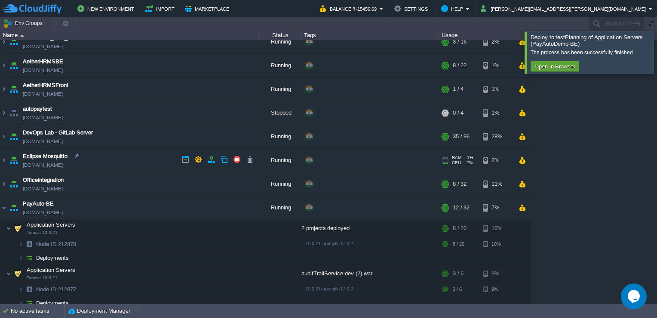
scroll to position [0, 0]
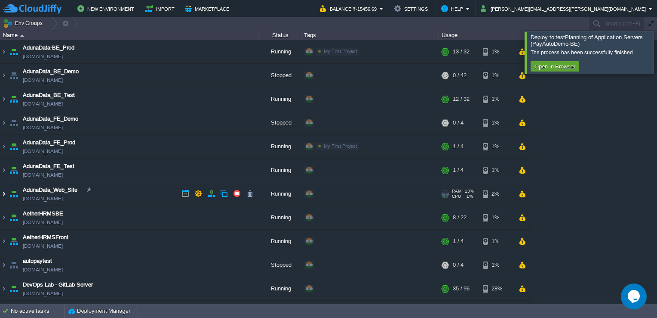
click at [2, 194] on img at bounding box center [3, 193] width 7 height 23
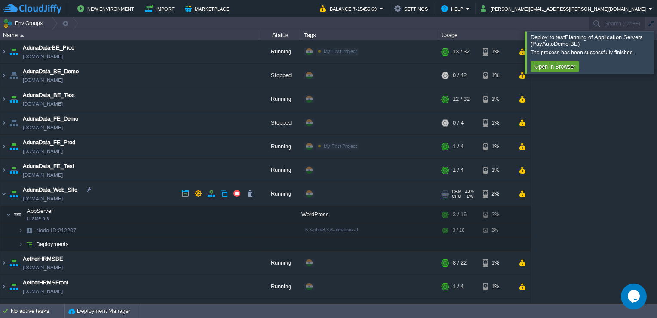
click at [41, 194] on link "[DOMAIN_NAME]" at bounding box center [43, 198] width 40 height 9
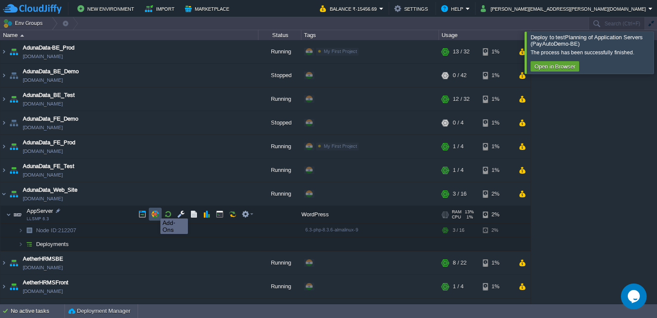
click at [154, 210] on button "button" at bounding box center [155, 214] width 8 height 8
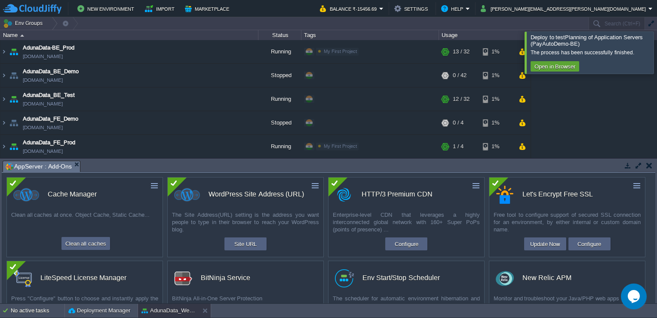
click at [651, 163] on button "button" at bounding box center [650, 165] width 6 height 8
